Goal: Find specific fact: Find contact information

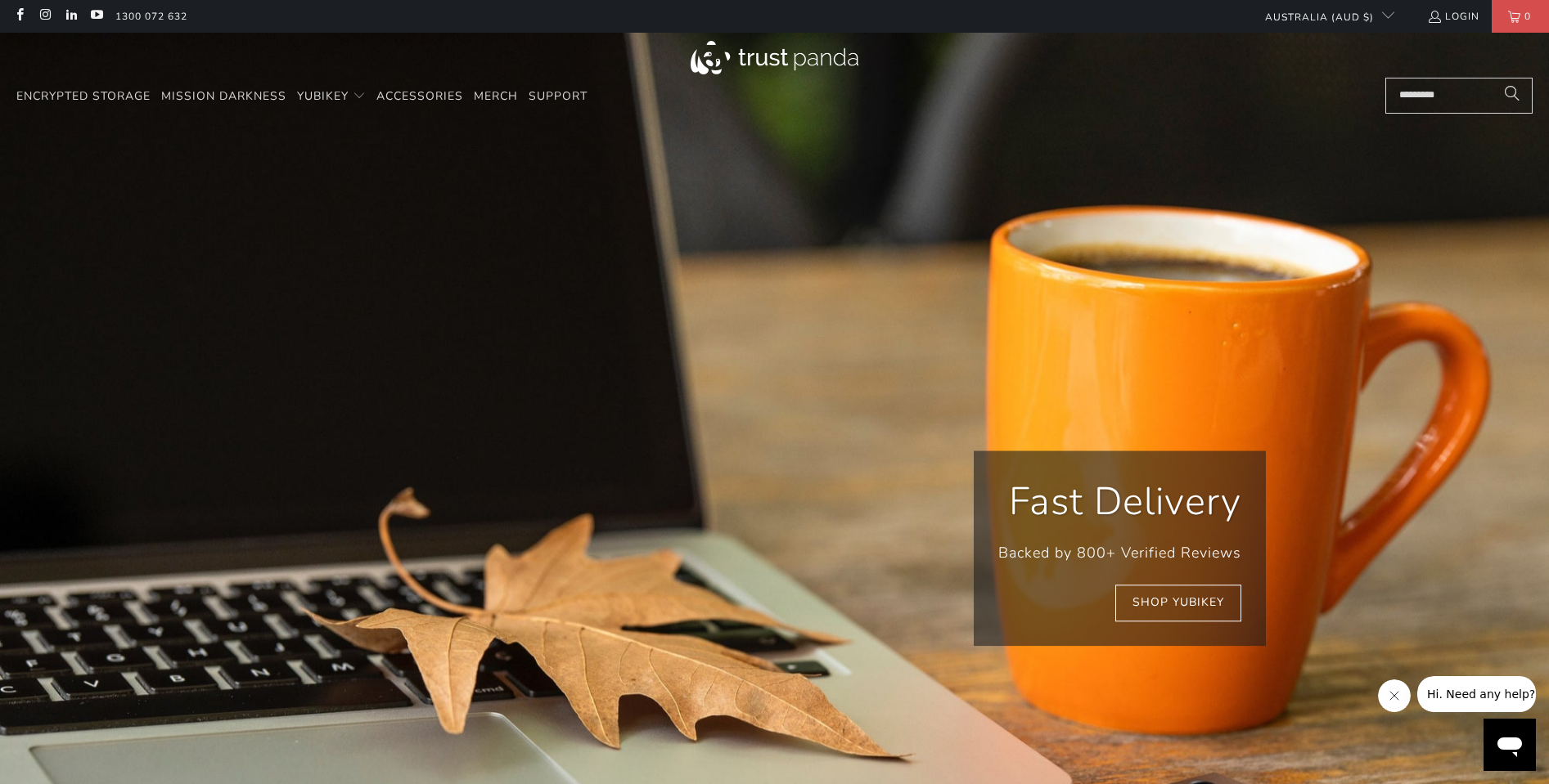
click at [1438, 94] on input "Search..." at bounding box center [1458, 95] width 147 height 36
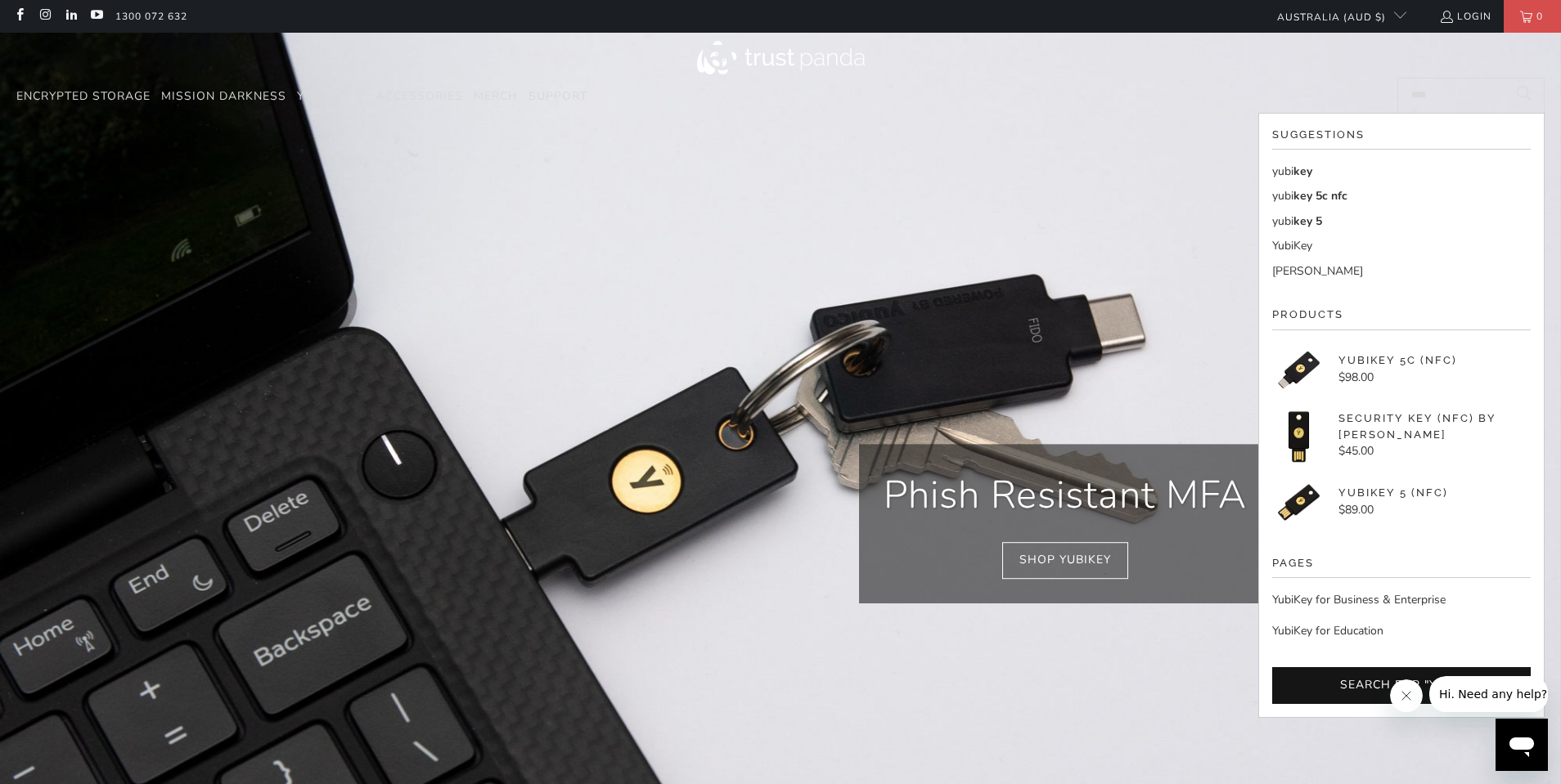
scroll to position [0, 314]
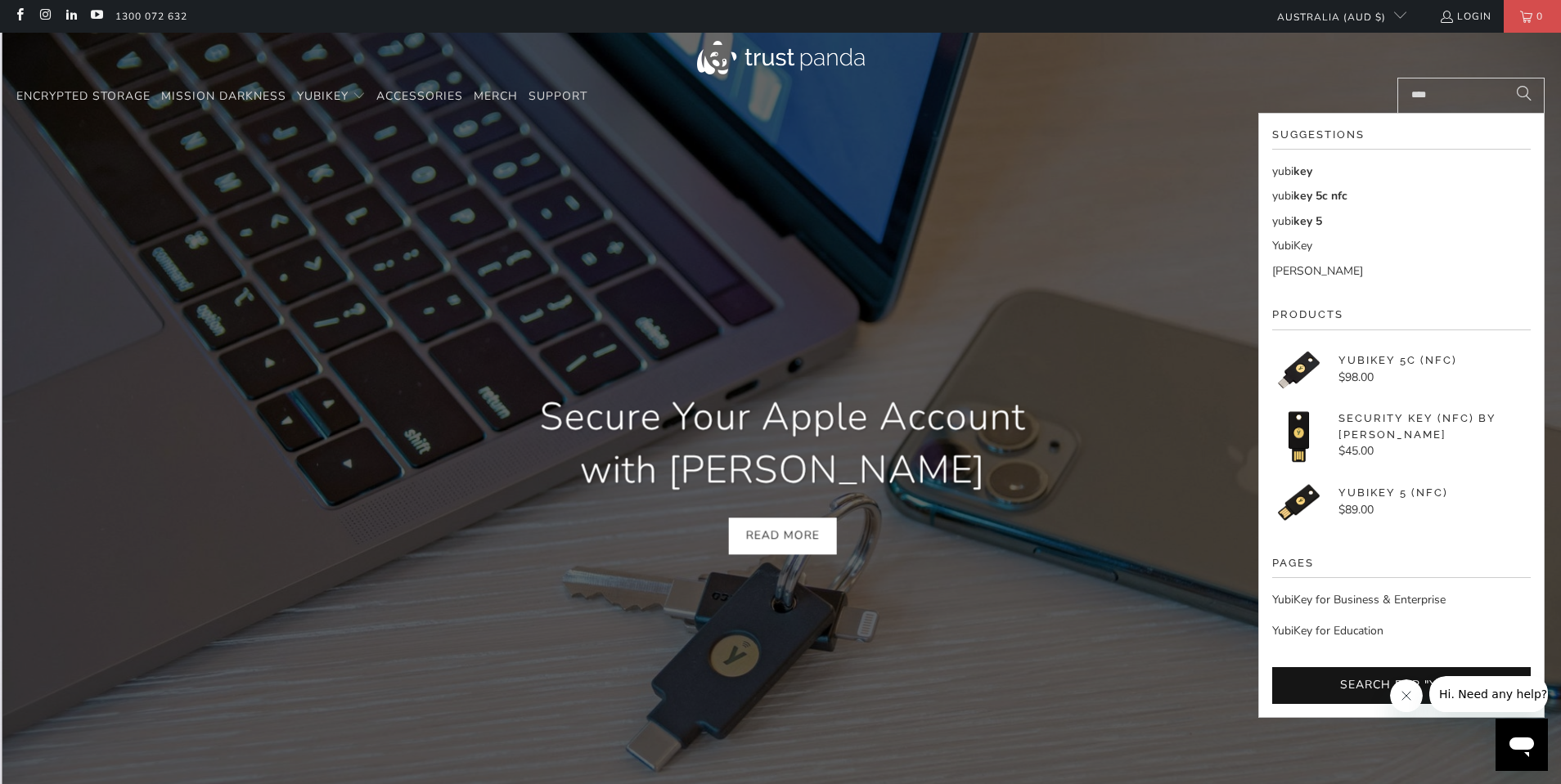
type input "****"
click at [1308, 222] on span "key 5" at bounding box center [1308, 221] width 29 height 15
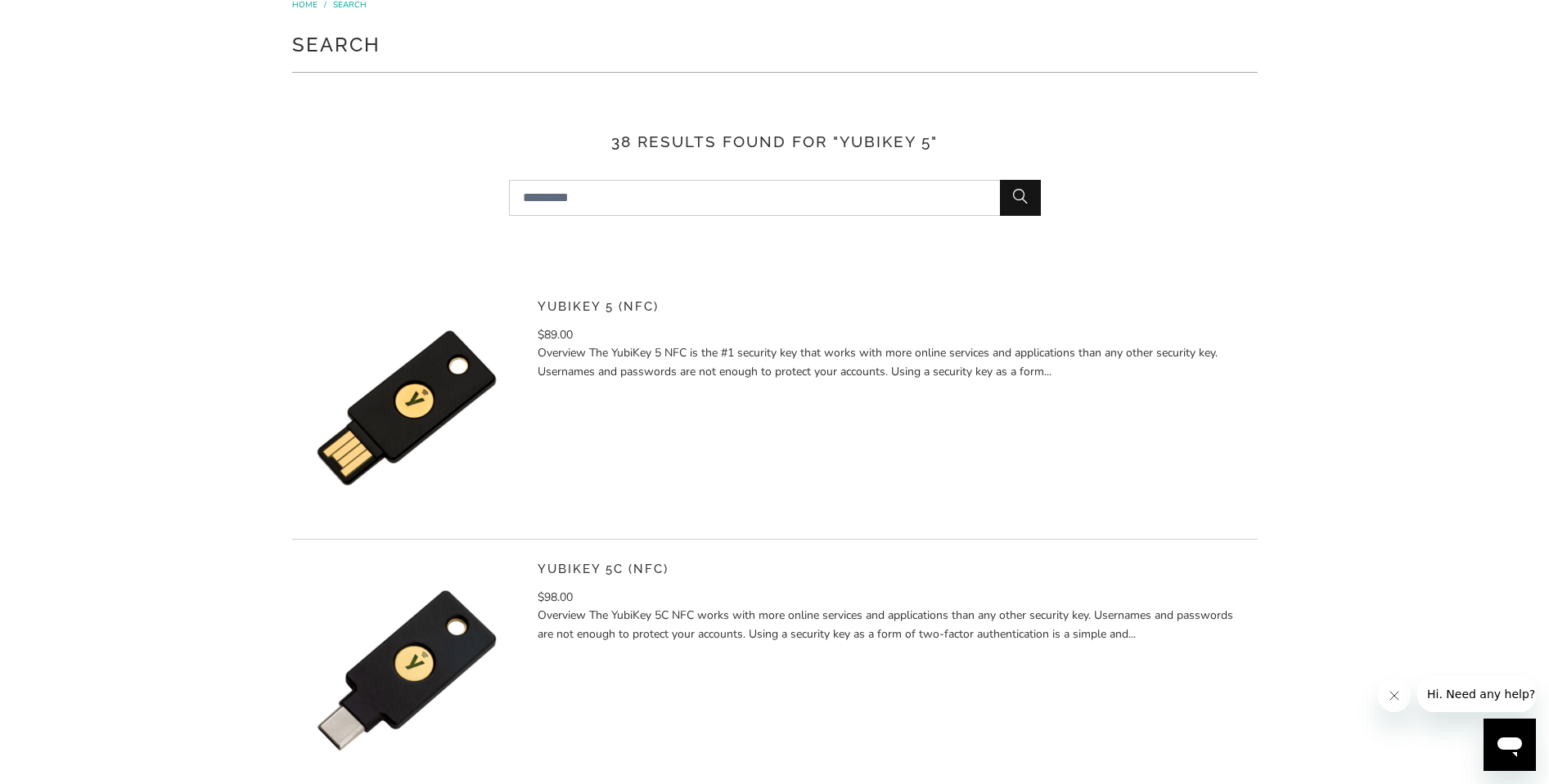
scroll to position [156, 0]
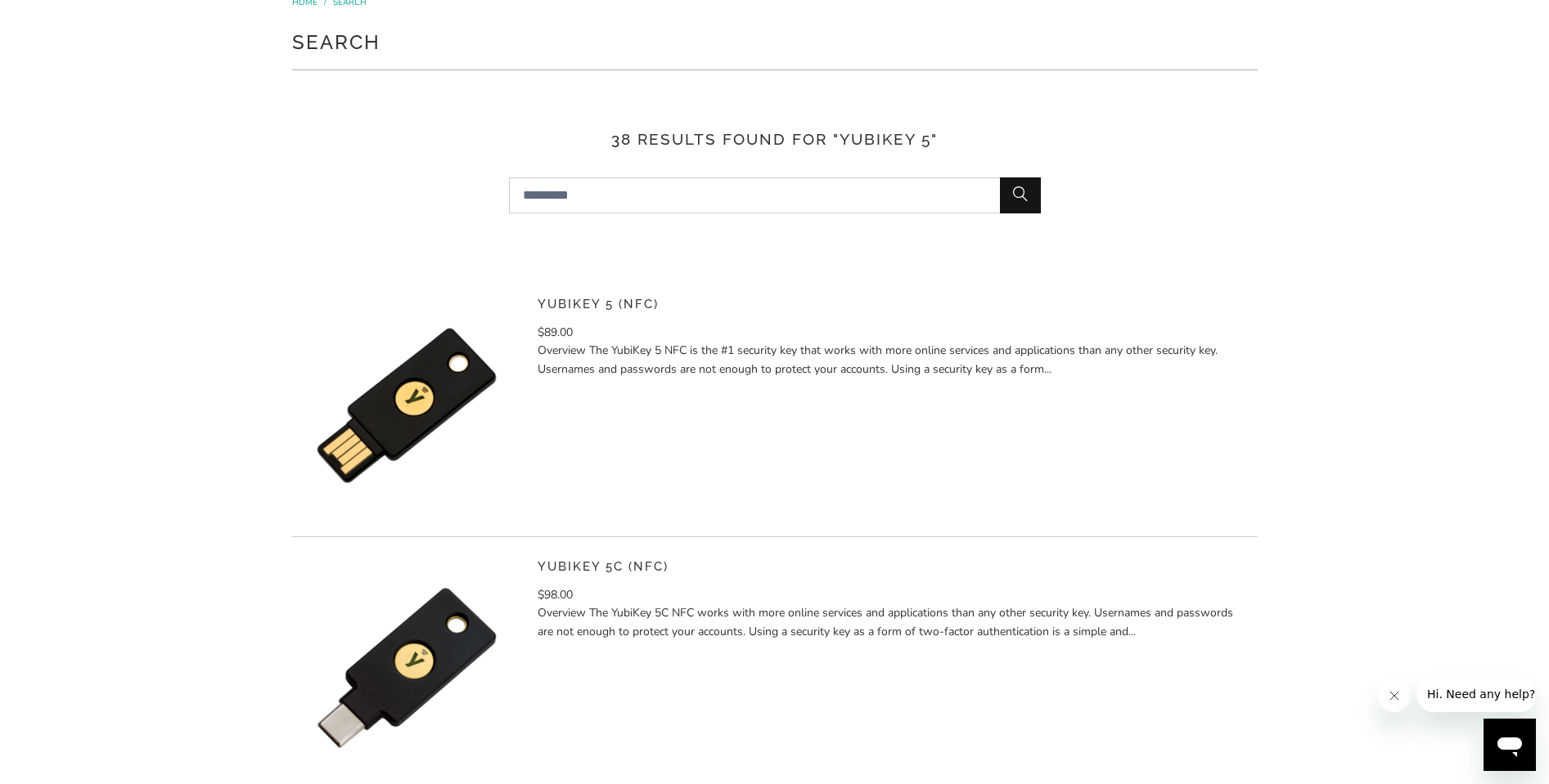
click at [593, 300] on link "YubiKey 5 (NFC)" at bounding box center [598, 304] width 121 height 14
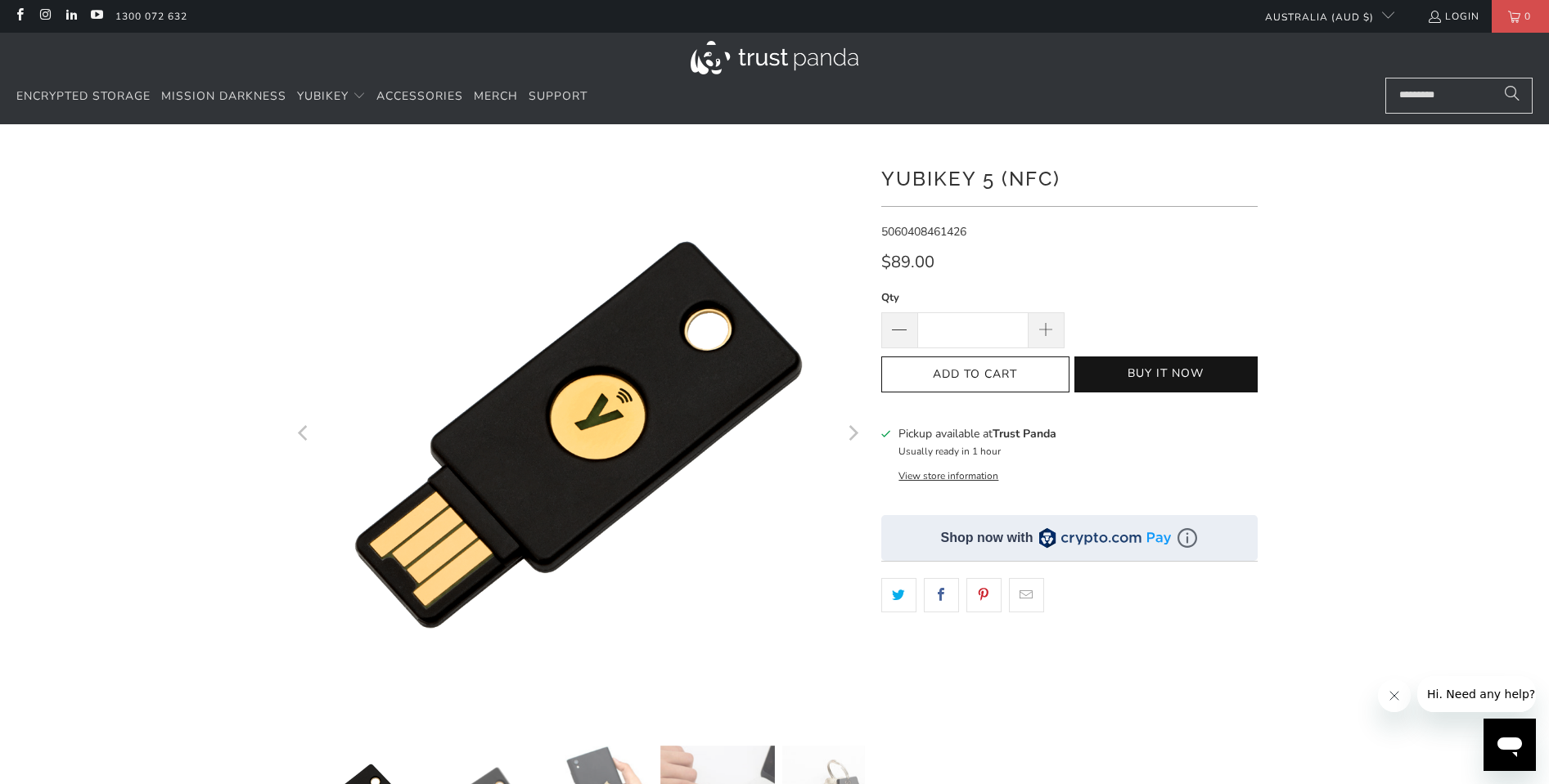
click at [964, 476] on button "View store information" at bounding box center [948, 475] width 100 height 13
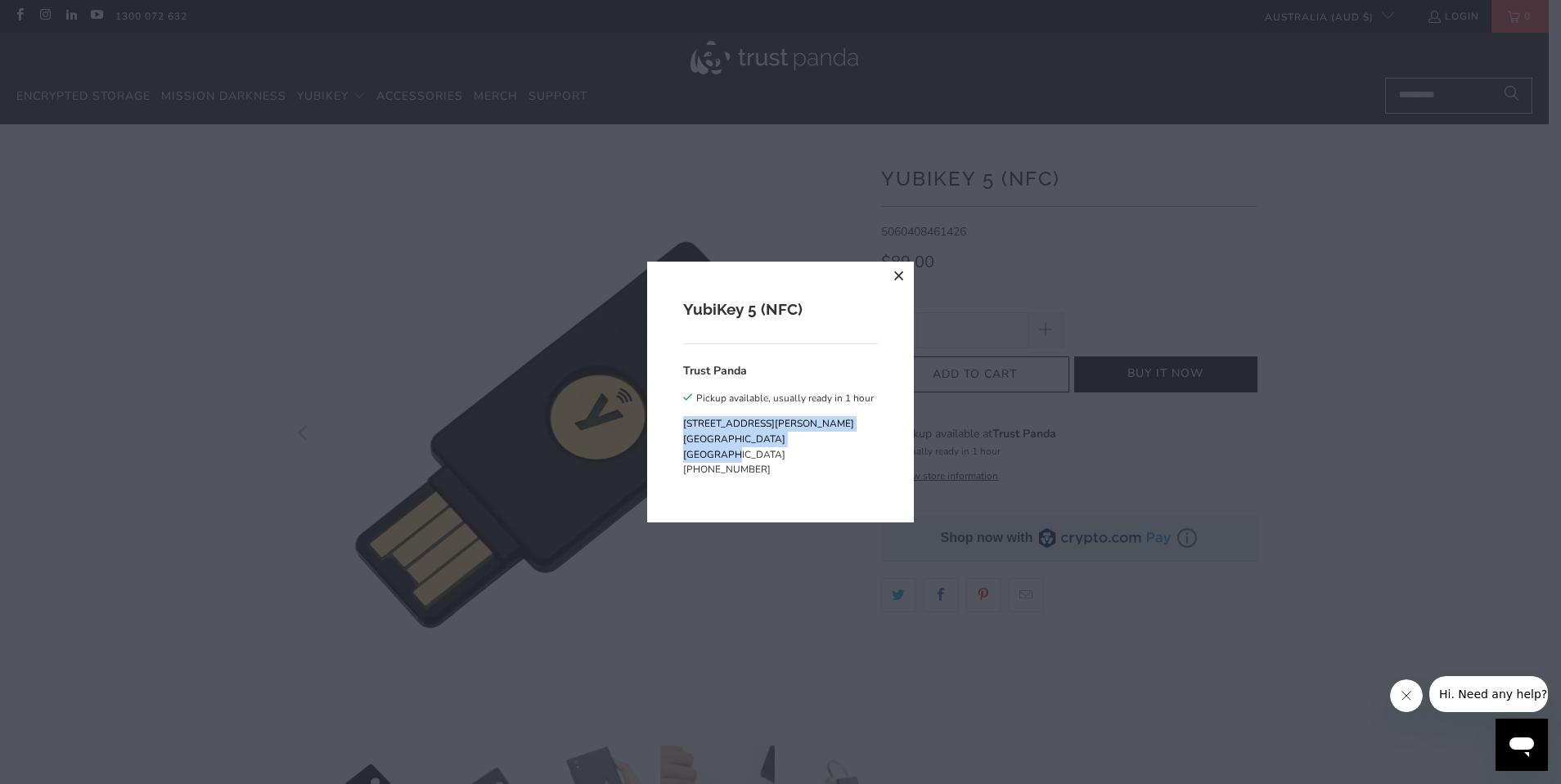
drag, startPoint x: 685, startPoint y: 422, endPoint x: 816, endPoint y: 454, distance: 134.9
click at [816, 454] on p "19 David Avenue North Ryde NSW 2113 Australia" at bounding box center [778, 440] width 191 height 47
copy p "19 David Avenue North Ryde NSW 2113 Australia"
click at [897, 274] on button "close" at bounding box center [899, 276] width 30 height 30
